Goal: Task Accomplishment & Management: Use online tool/utility

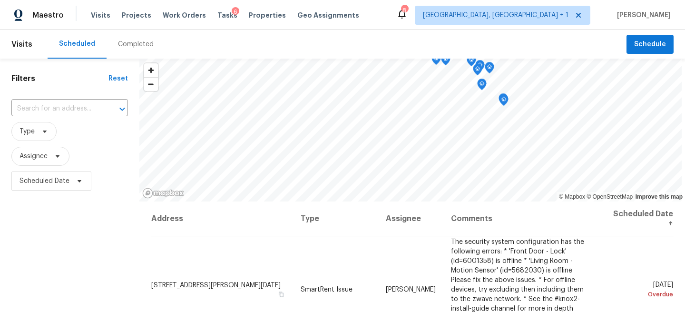
click at [412, 34] on div "Scheduled Completed" at bounding box center [337, 44] width 579 height 29
click at [58, 240] on div "Filters Reset ​ Type Assignee Scheduled Date" at bounding box center [69, 255] width 139 height 393
click at [41, 139] on span "Type" at bounding box center [33, 131] width 45 height 19
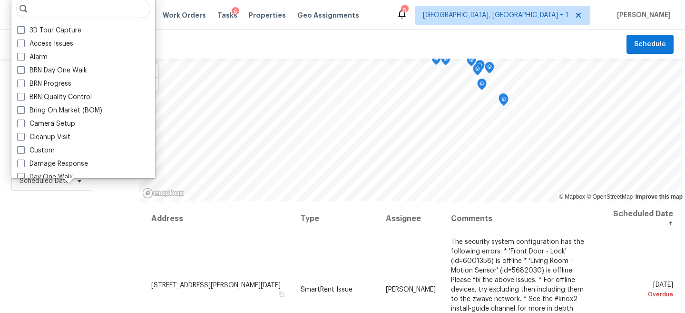
click at [6, 292] on div "Filters Reset ​ Type Assignee Scheduled Date" at bounding box center [69, 255] width 139 height 393
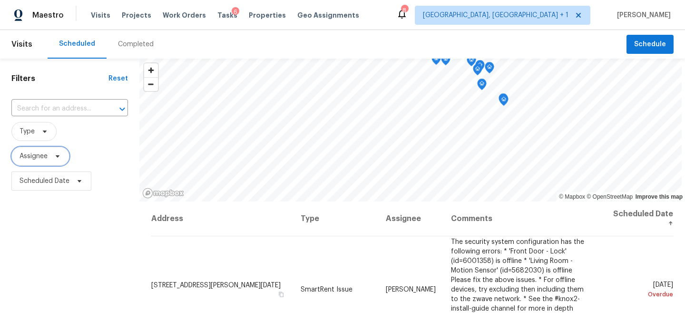
click at [29, 159] on span "Assignee" at bounding box center [34, 156] width 28 height 10
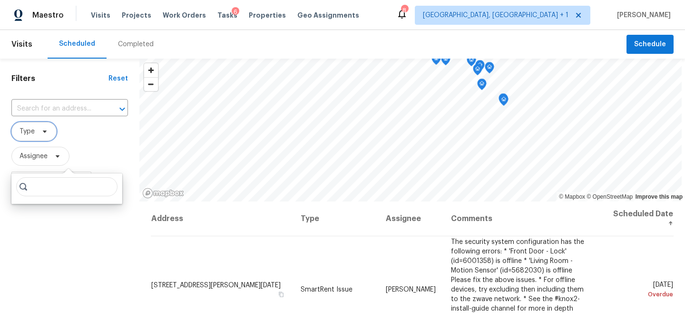
click at [40, 130] on span at bounding box center [43, 131] width 10 height 8
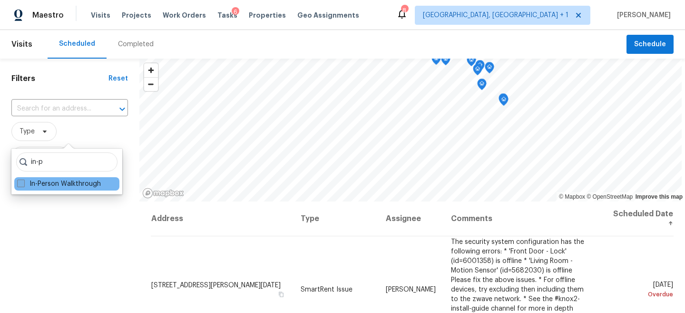
type input "in-p"
click at [74, 179] on label "In-Person Walkthrough" at bounding box center [59, 184] width 84 height 10
click at [23, 179] on input "In-Person Walkthrough" at bounding box center [20, 182] width 6 height 6
checkbox input "true"
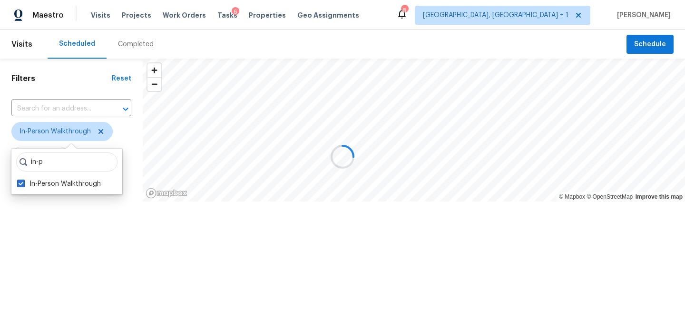
click at [65, 228] on div "Filters Reset ​ In-Person Walkthrough Assignee Scheduled Date" at bounding box center [71, 161] width 143 height 204
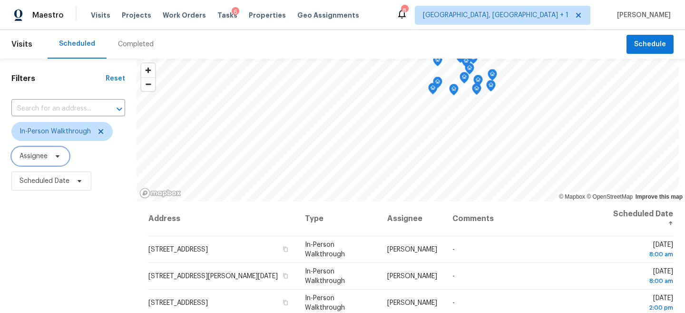
click at [51, 163] on span "Assignee" at bounding box center [40, 156] width 58 height 19
click at [69, 194] on input "search" at bounding box center [66, 186] width 101 height 19
click at [88, 232] on div "Filters Reset ​ In-Person Walkthrough Assignee Scheduled Date" at bounding box center [68, 255] width 137 height 393
click at [60, 159] on icon at bounding box center [58, 156] width 8 height 8
click at [46, 245] on div "Filters Reset ​ In-Person Walkthrough Assignee Scheduled Date" at bounding box center [68, 255] width 137 height 393
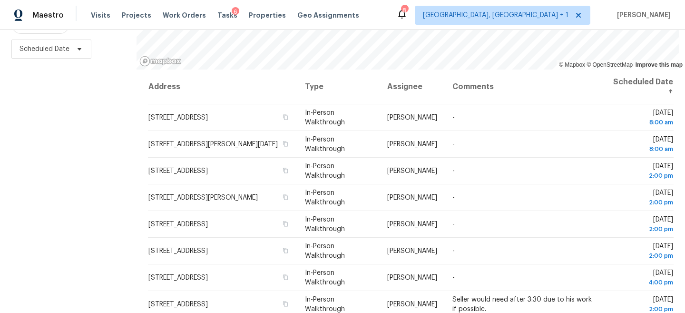
scroll to position [74, 0]
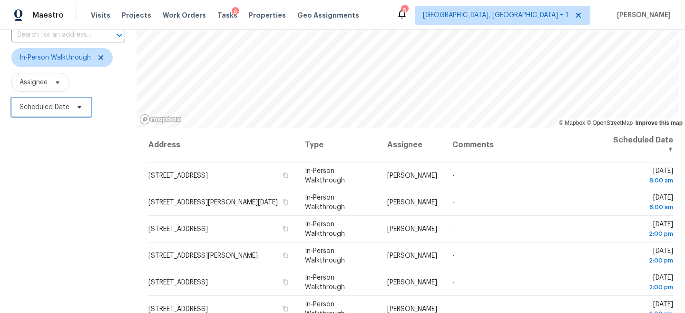
click at [41, 110] on span "Scheduled Date" at bounding box center [45, 107] width 50 height 10
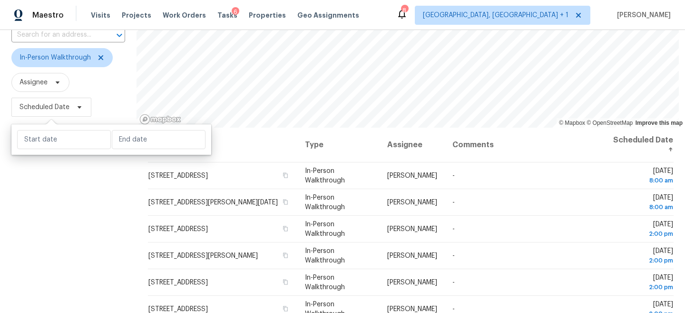
click at [52, 128] on div at bounding box center [111, 139] width 200 height 30
click at [51, 138] on input "text" at bounding box center [64, 139] width 94 height 19
select select "8"
select select "2025"
select select "9"
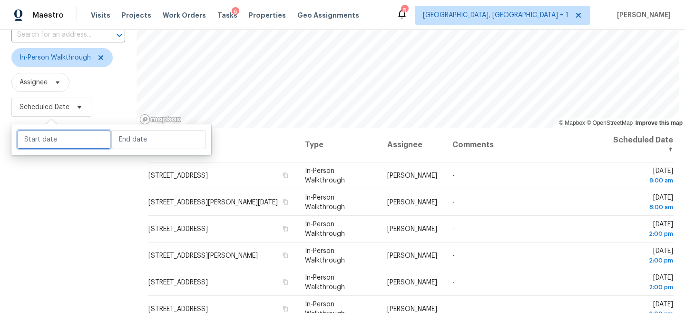
select select "2025"
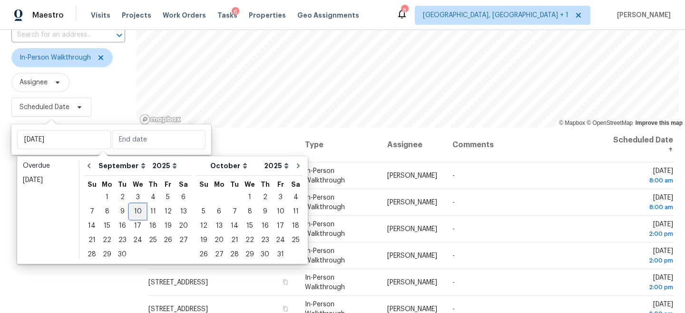
click at [139, 215] on div "10" at bounding box center [138, 211] width 16 height 13
type input "Wed, Sep 10"
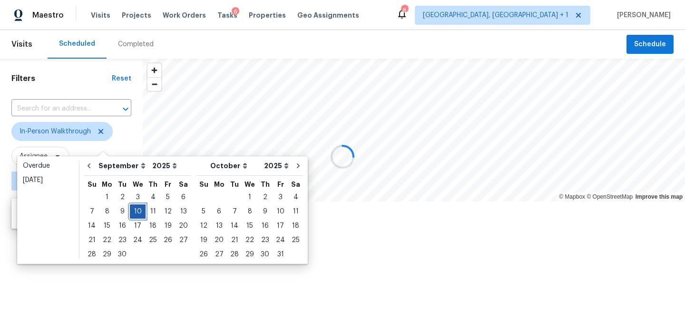
click at [139, 215] on div "10" at bounding box center [138, 211] width 16 height 13
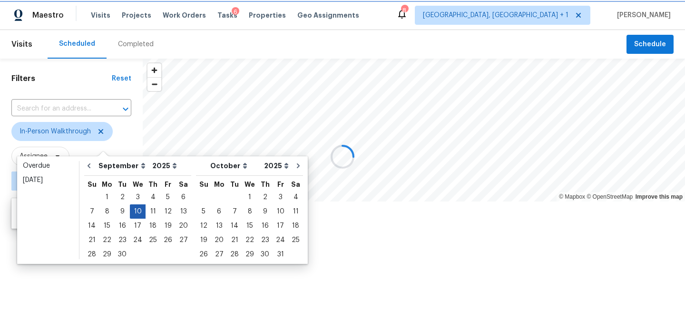
type input "Wed, Sep 10"
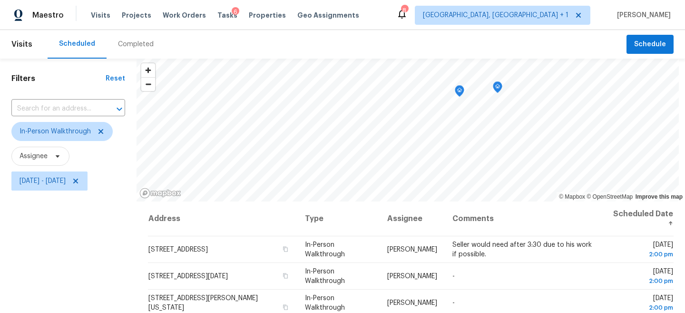
click at [257, 36] on div "Scheduled Completed" at bounding box center [337, 44] width 579 height 29
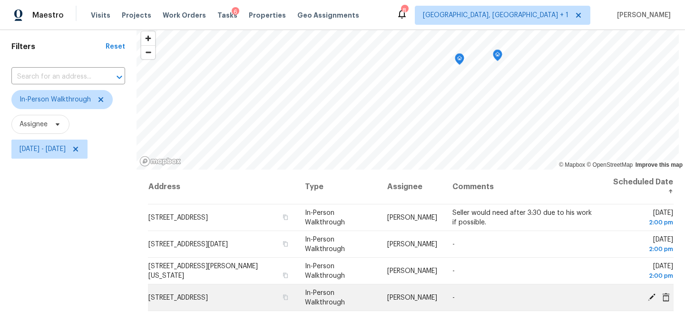
scroll to position [16, 0]
